Goal: Task Accomplishment & Management: Manage account settings

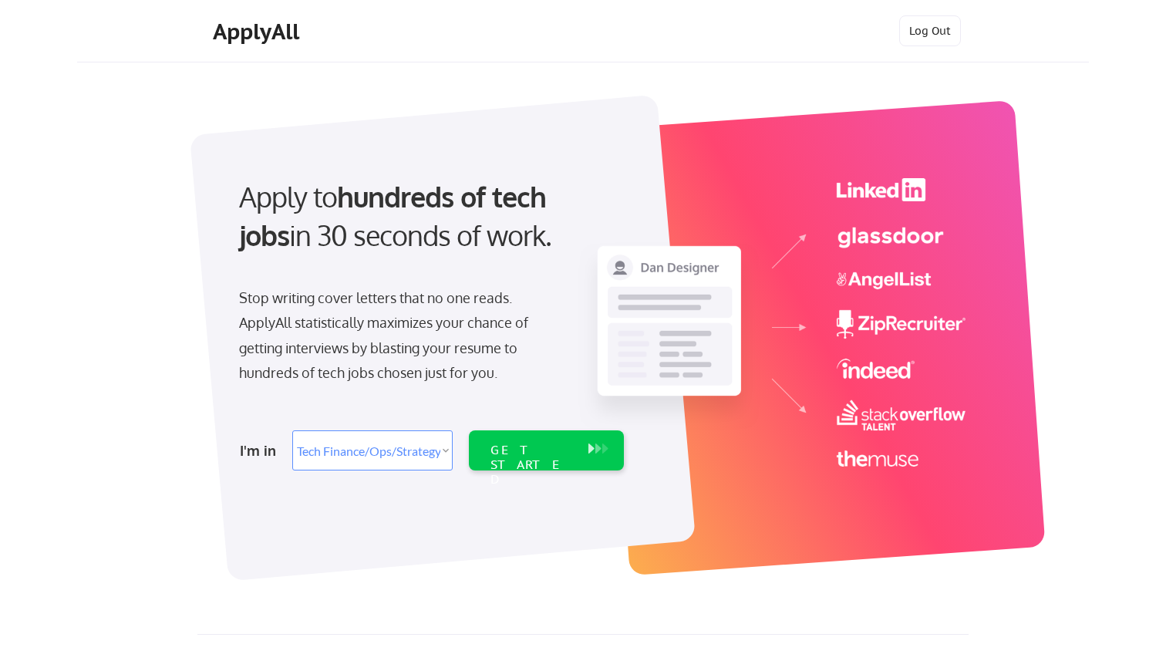
select select ""tech_finance_biz_ops_cos""
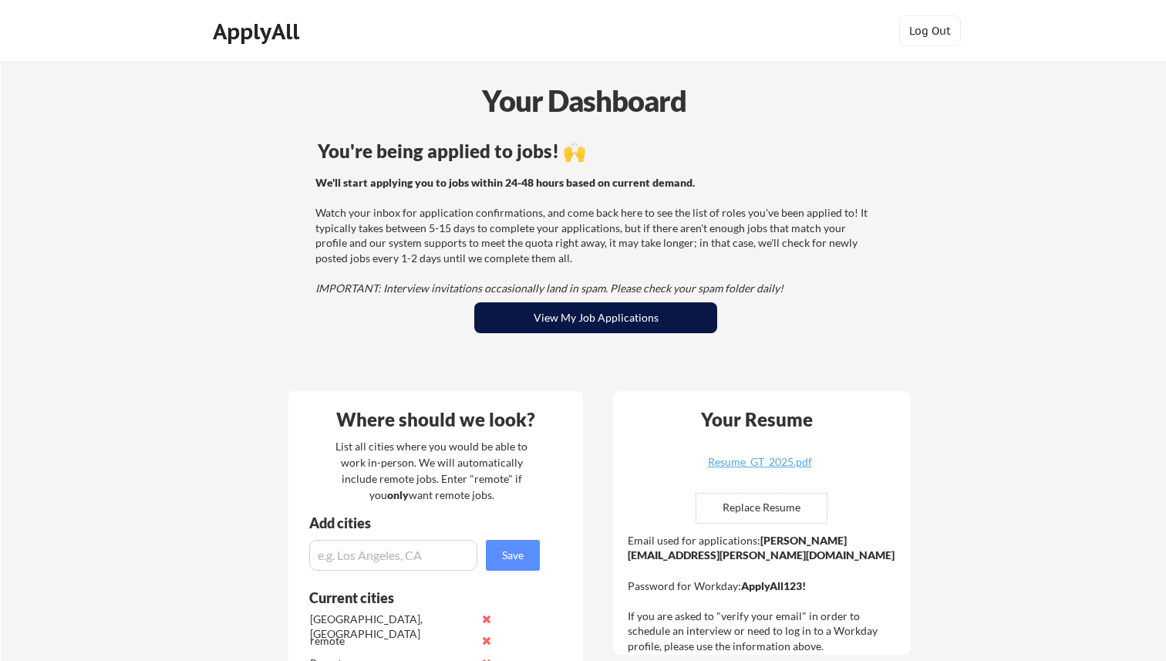
click at [608, 321] on button "View My Job Applications" at bounding box center [595, 317] width 243 height 31
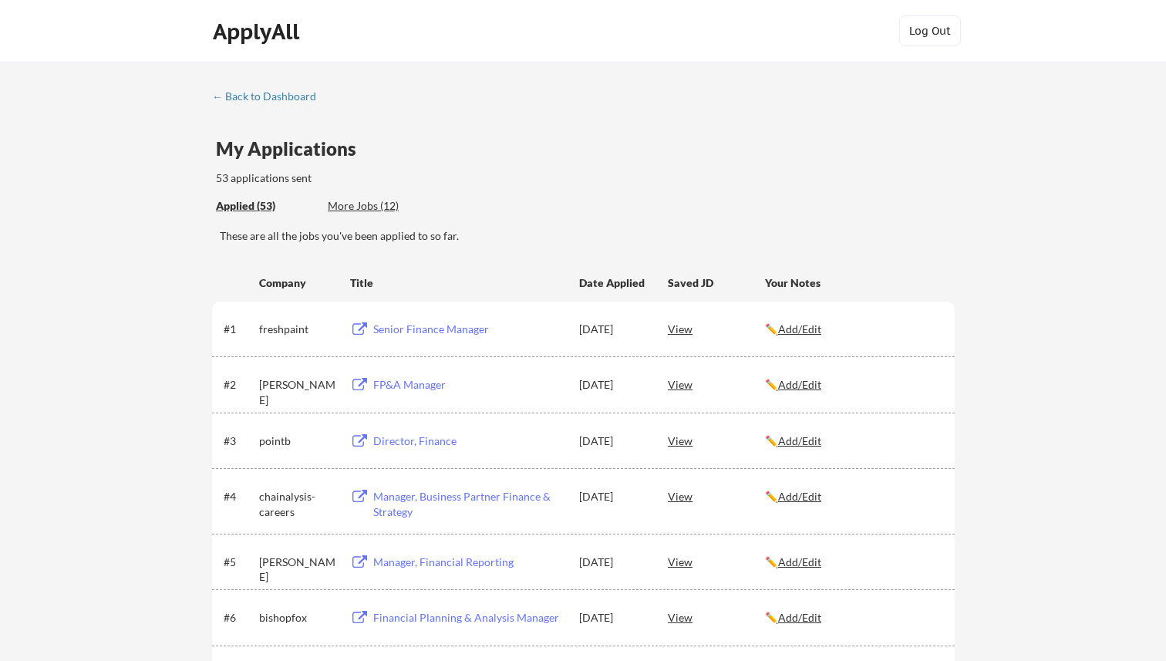
scroll to position [2528, 0]
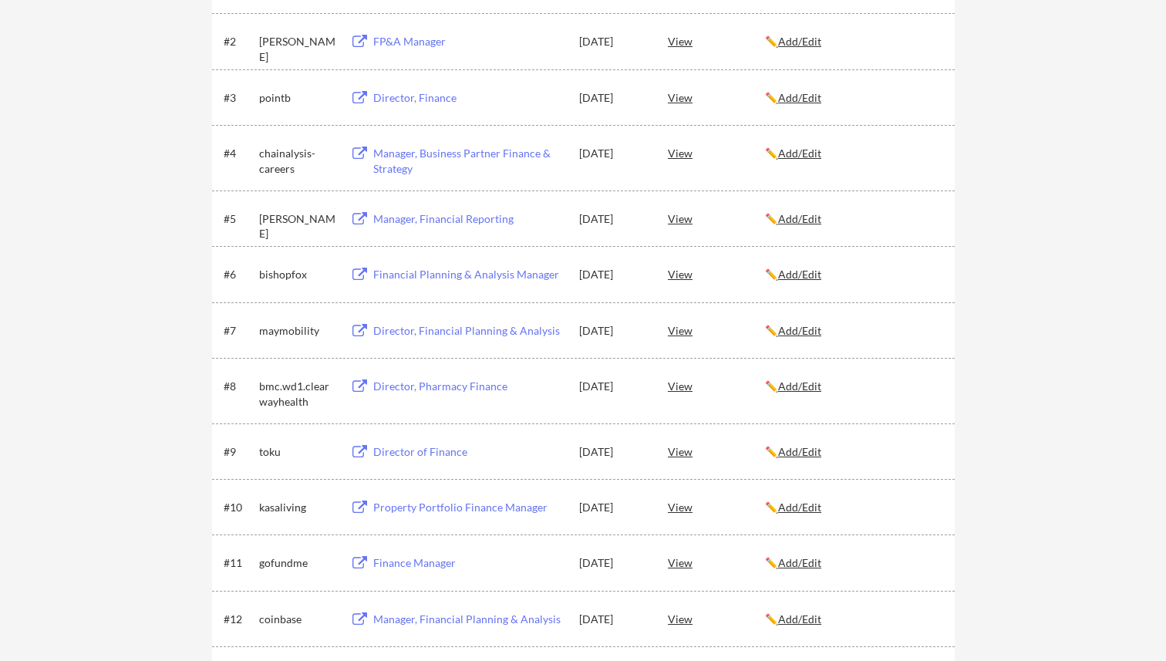
scroll to position [0, 0]
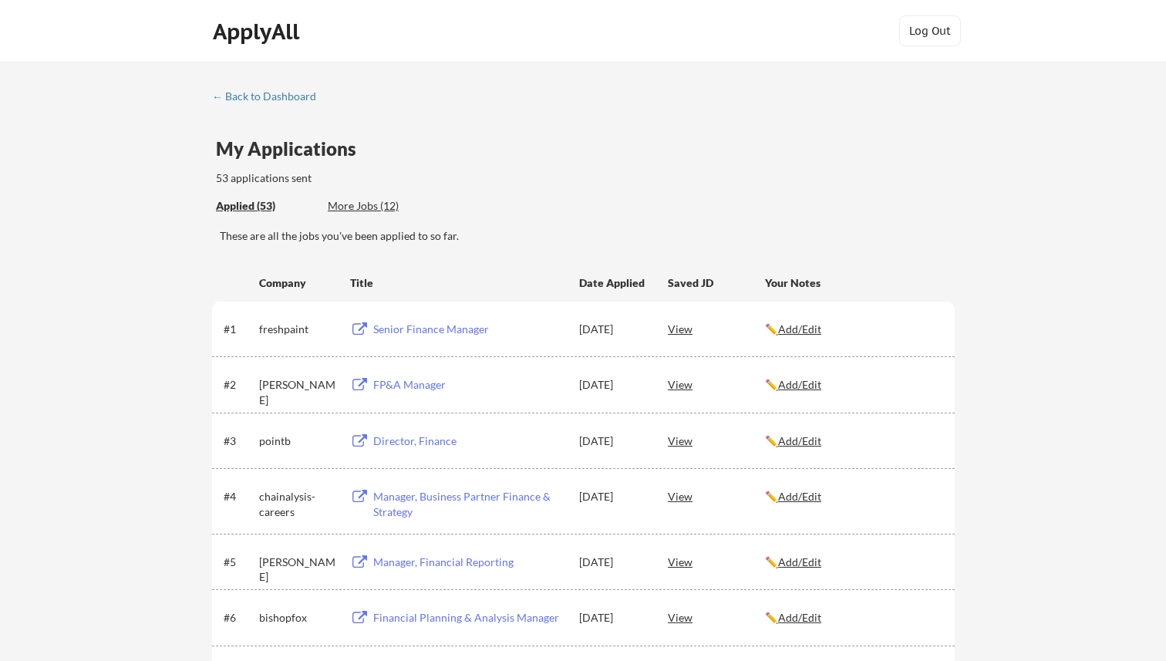
click at [376, 205] on div "More Jobs (12)" at bounding box center [384, 205] width 113 height 15
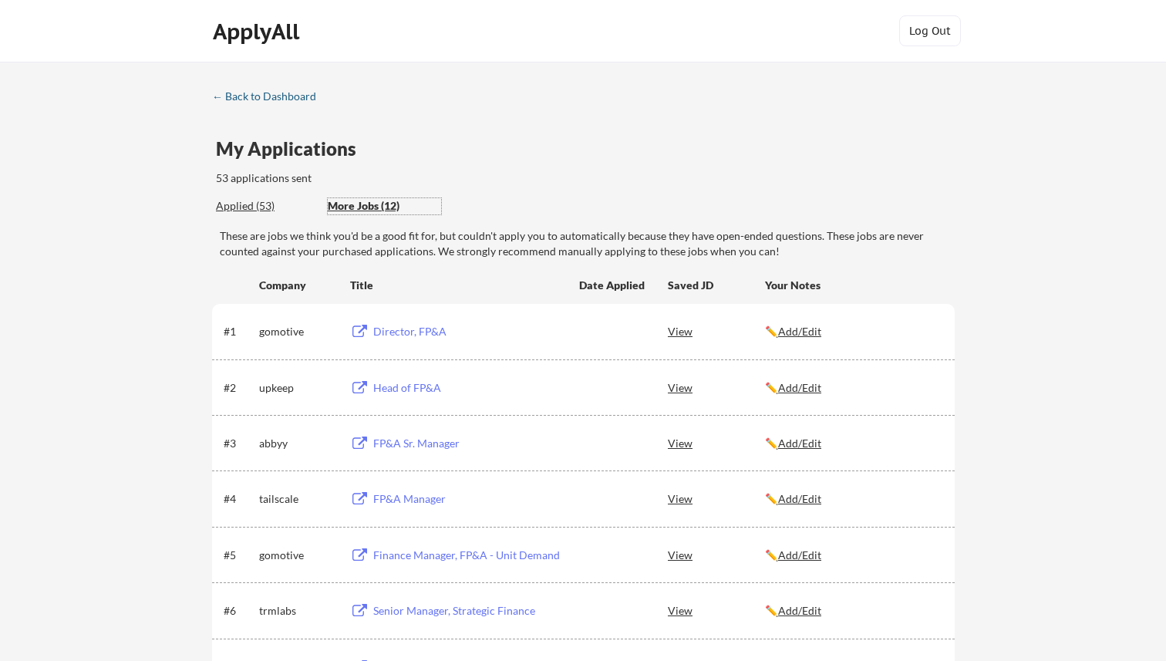
click at [261, 95] on div "← Back to Dashboard" at bounding box center [270, 96] width 116 height 11
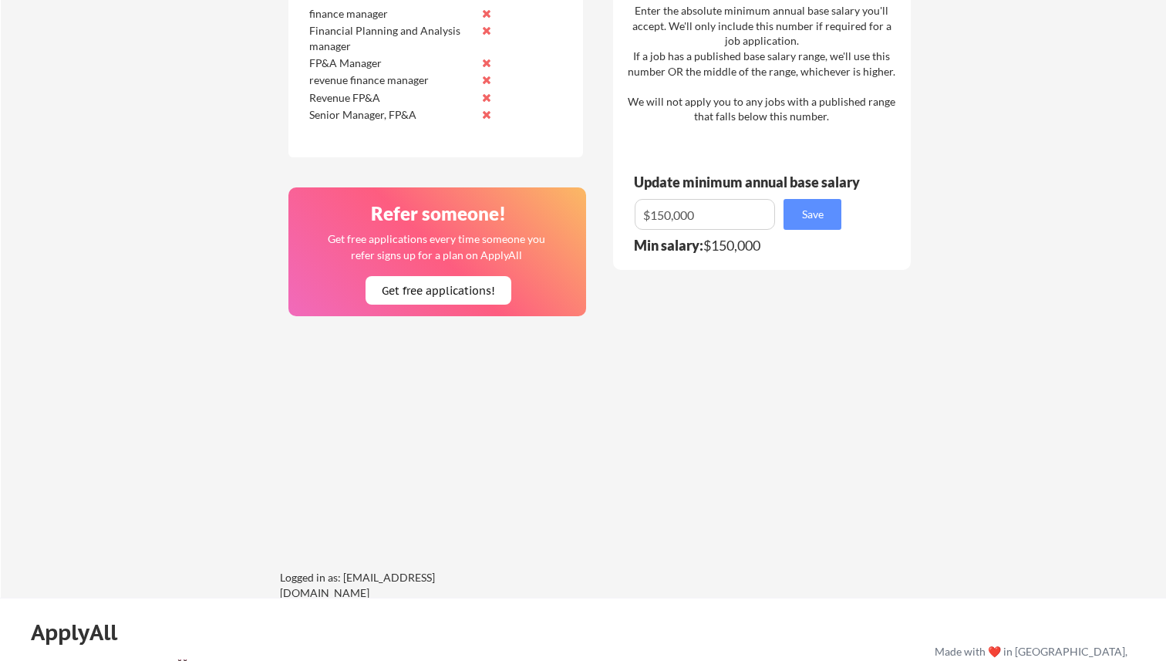
scroll to position [1022, 0]
